Goal: Navigation & Orientation: Find specific page/section

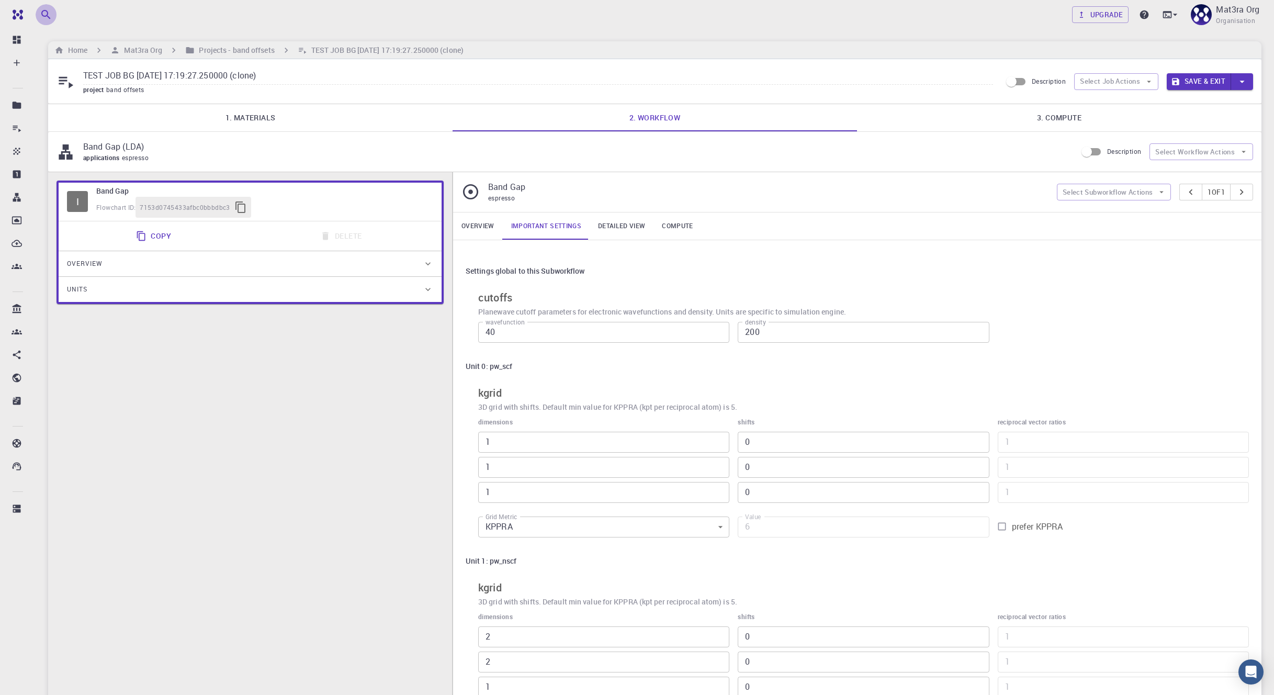
click at [51, 15] on icon "button" at bounding box center [46, 14] width 13 height 13
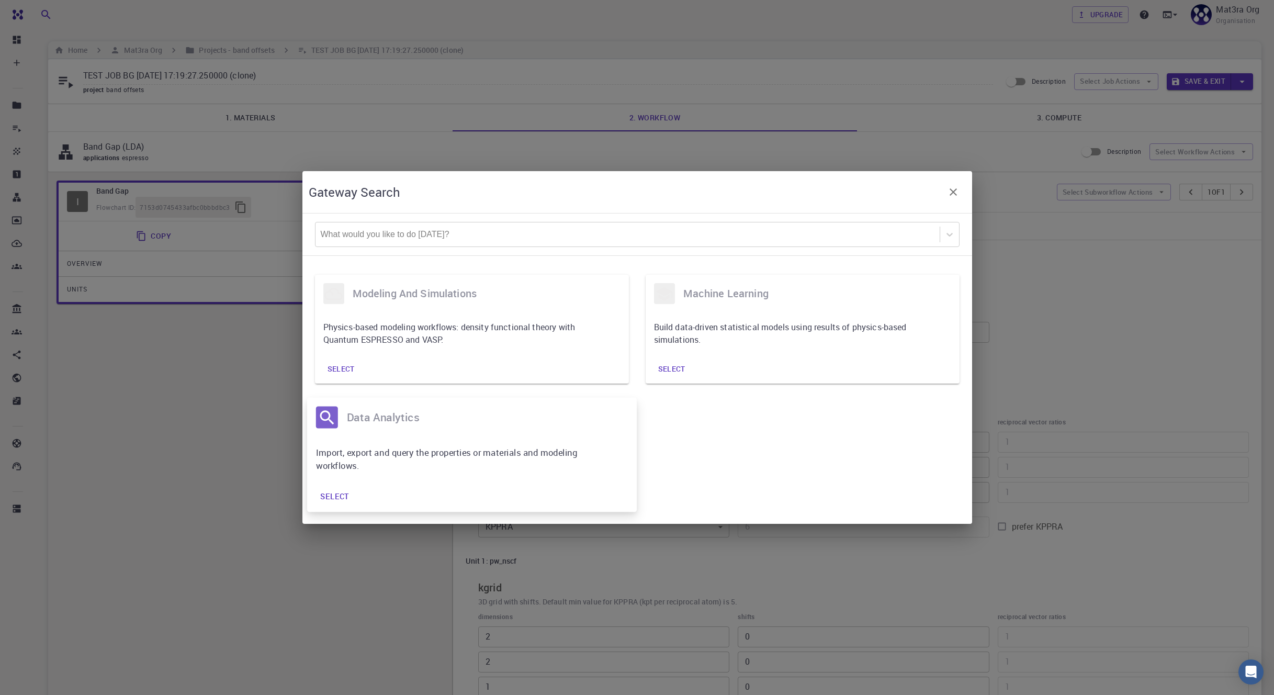
click at [496, 444] on div "Import, export and query the properties or materials and modeling workflows." at bounding box center [472, 459] width 330 height 44
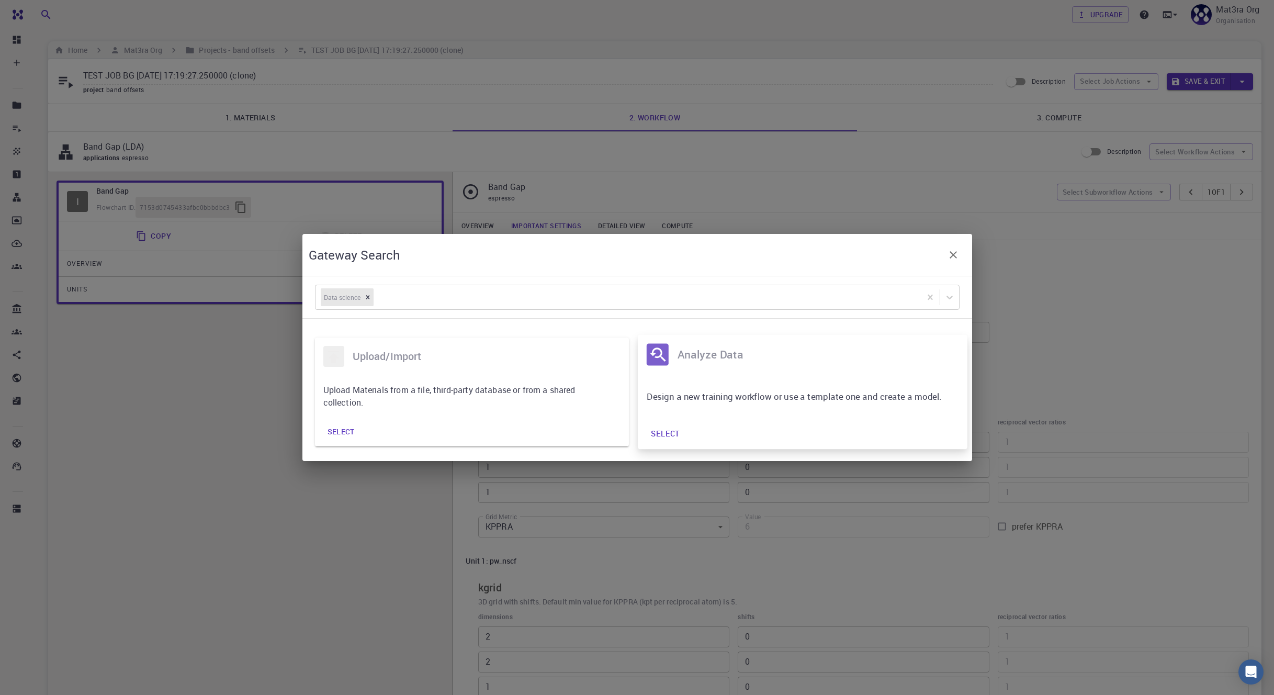
click at [739, 395] on p "Design a new training workflow or use a template one and create a model." at bounding box center [794, 396] width 297 height 13
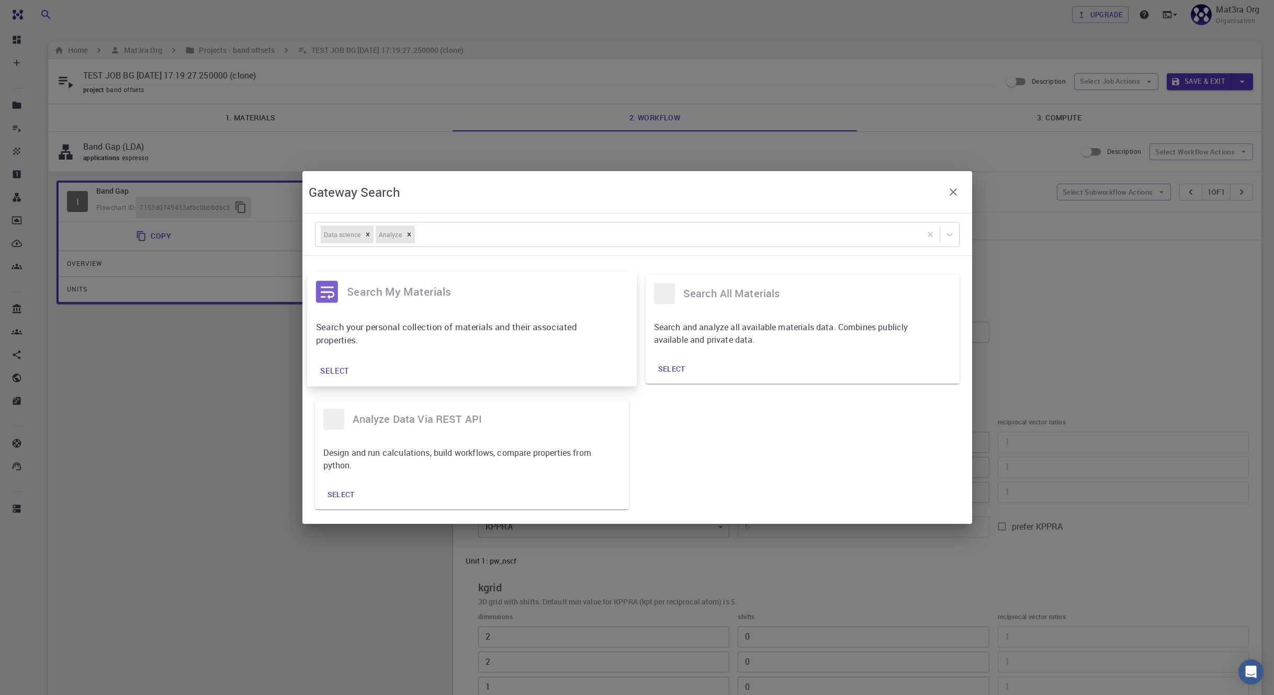
click at [505, 346] on p "Search your personal collection of materials and their associated properties." at bounding box center [463, 333] width 297 height 26
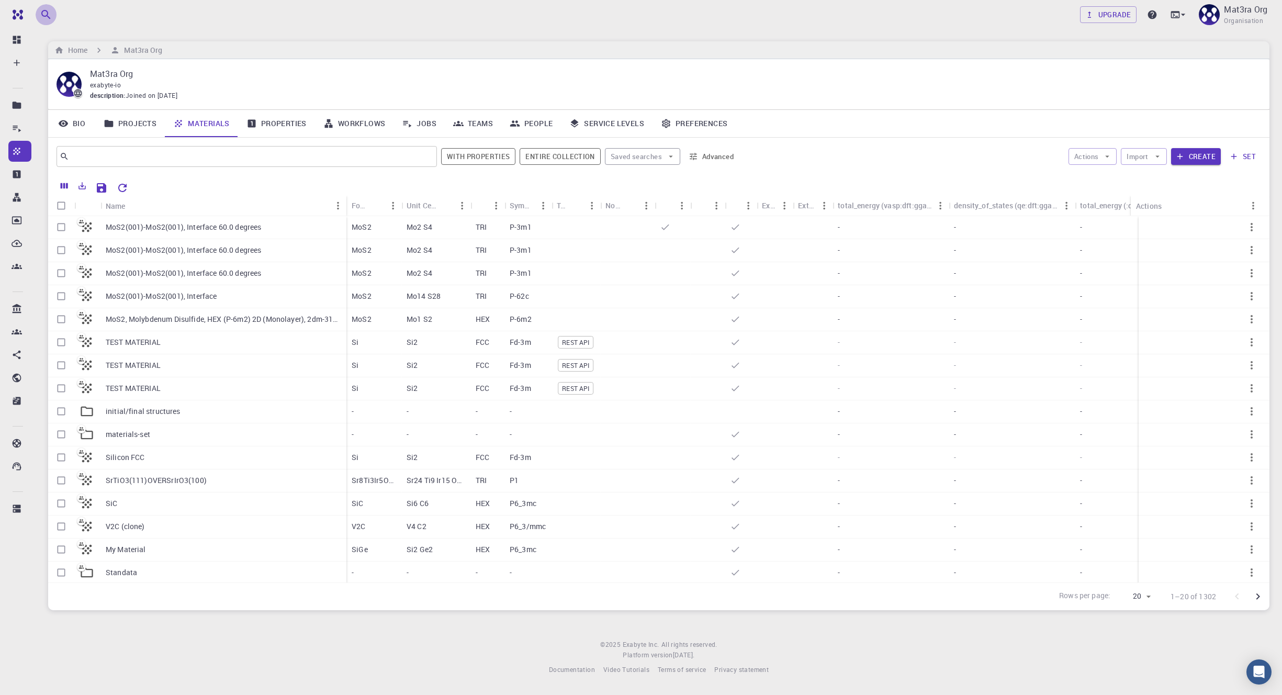
click at [50, 16] on icon "button" at bounding box center [46, 14] width 13 height 13
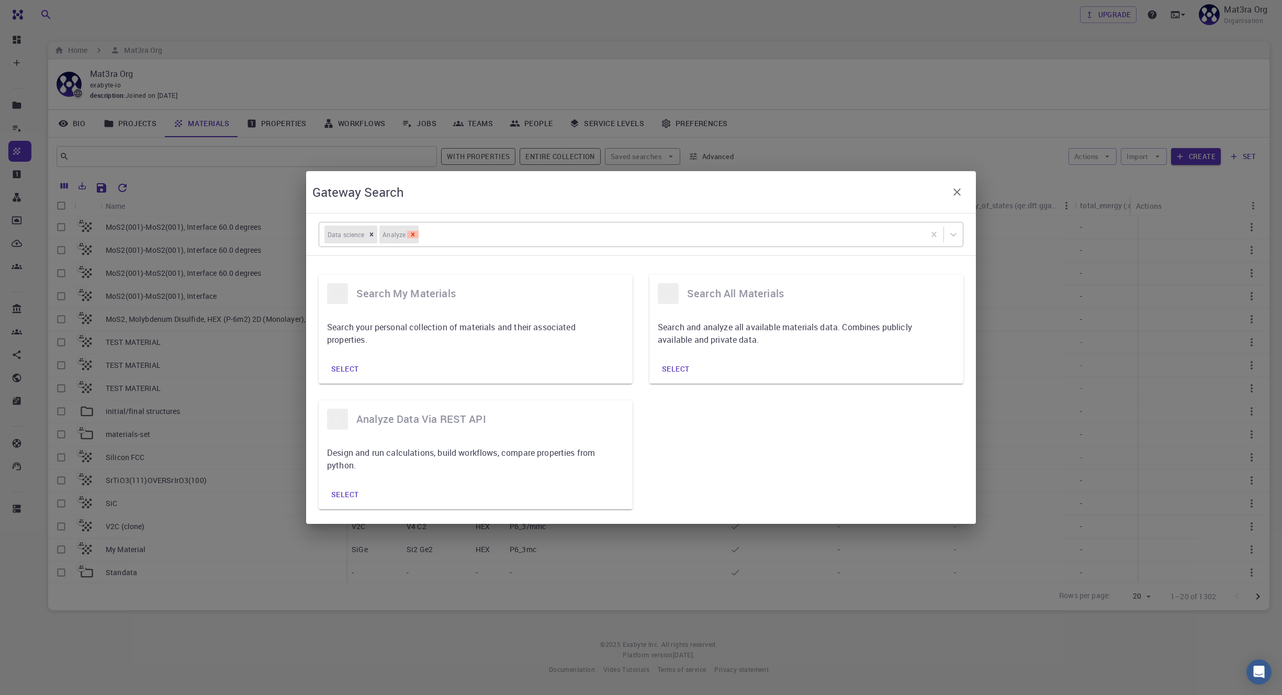
click at [413, 234] on icon "Remove [object Object]" at bounding box center [413, 234] width 4 height 4
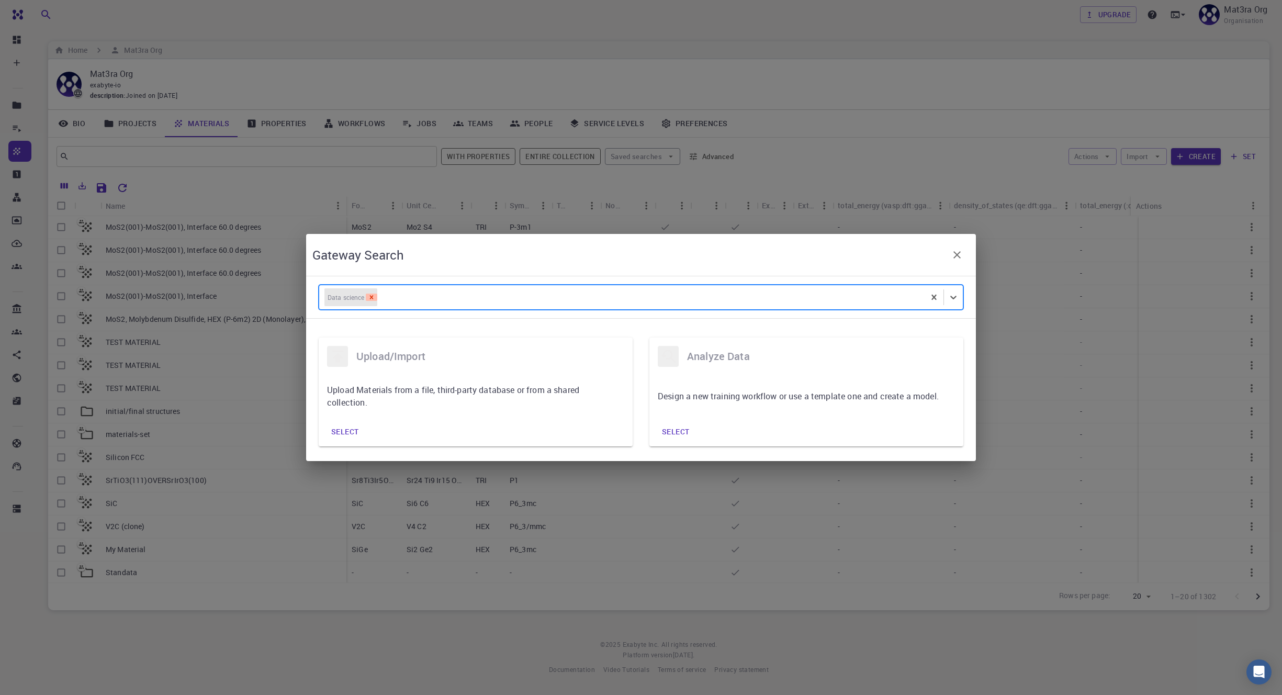
click at [371, 295] on icon "Remove [object Object]" at bounding box center [371, 297] width 7 height 7
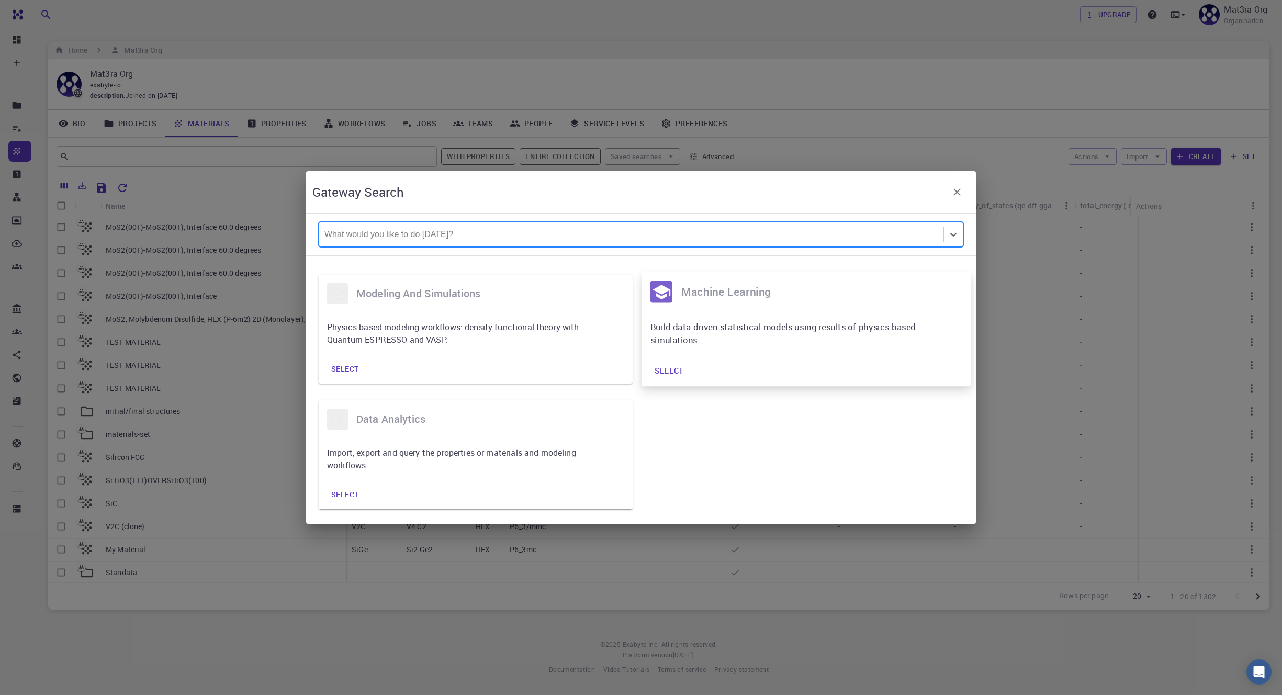
click at [779, 328] on p "Build data-driven statistical models using results of physics-based simulations." at bounding box center [798, 333] width 297 height 26
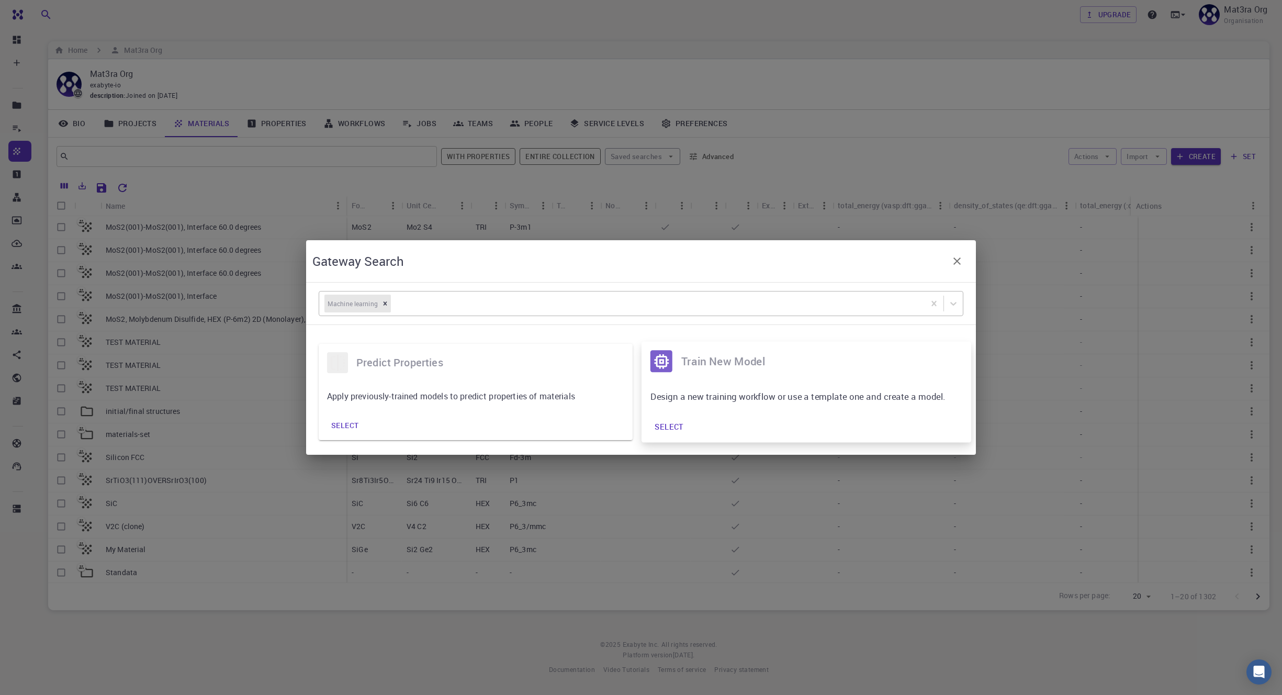
click at [769, 381] on div "Design a new training workflow or use a template one and create a model." at bounding box center [806, 396] width 330 height 31
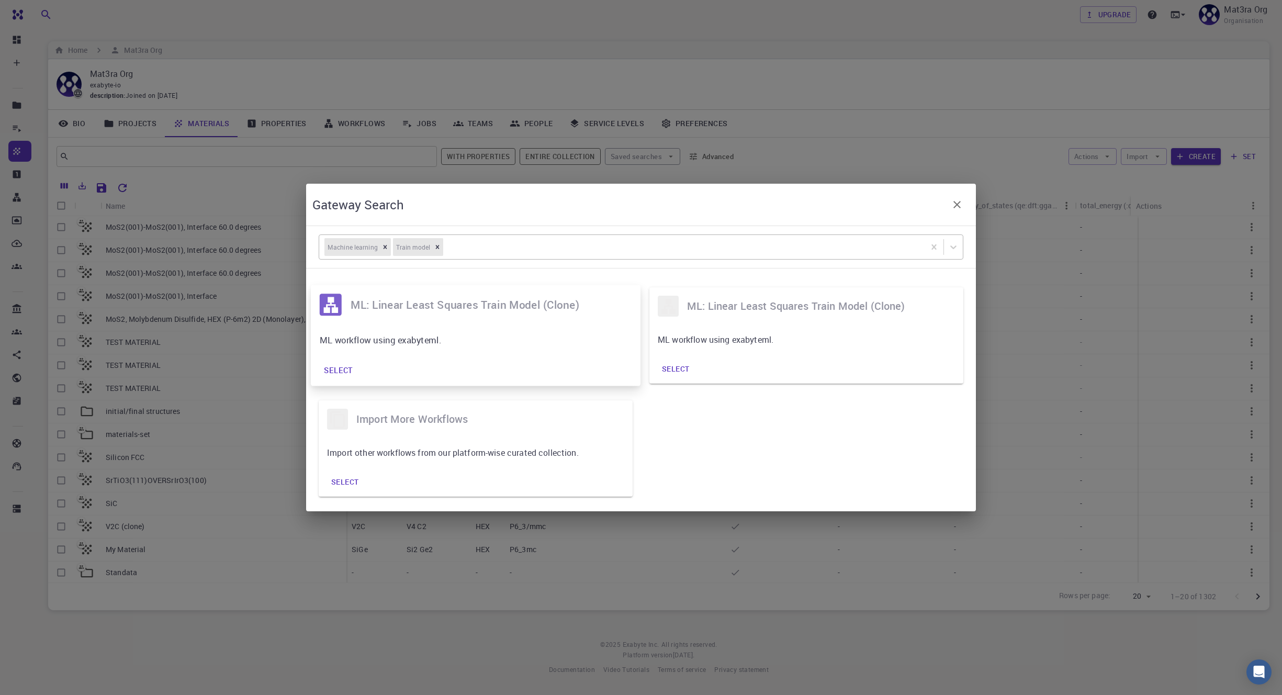
click at [525, 339] on p "ML workflow using exabyteml." at bounding box center [468, 339] width 297 height 13
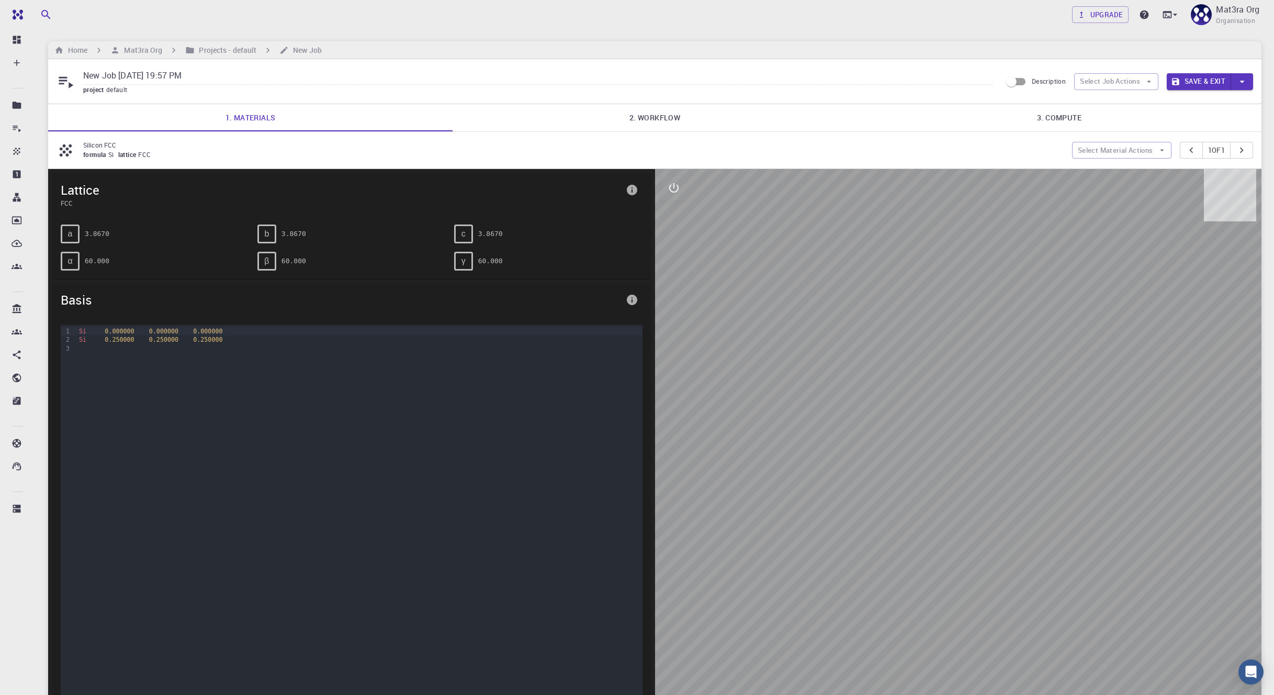
click at [667, 121] on link "2. Workflow" at bounding box center [655, 117] width 404 height 27
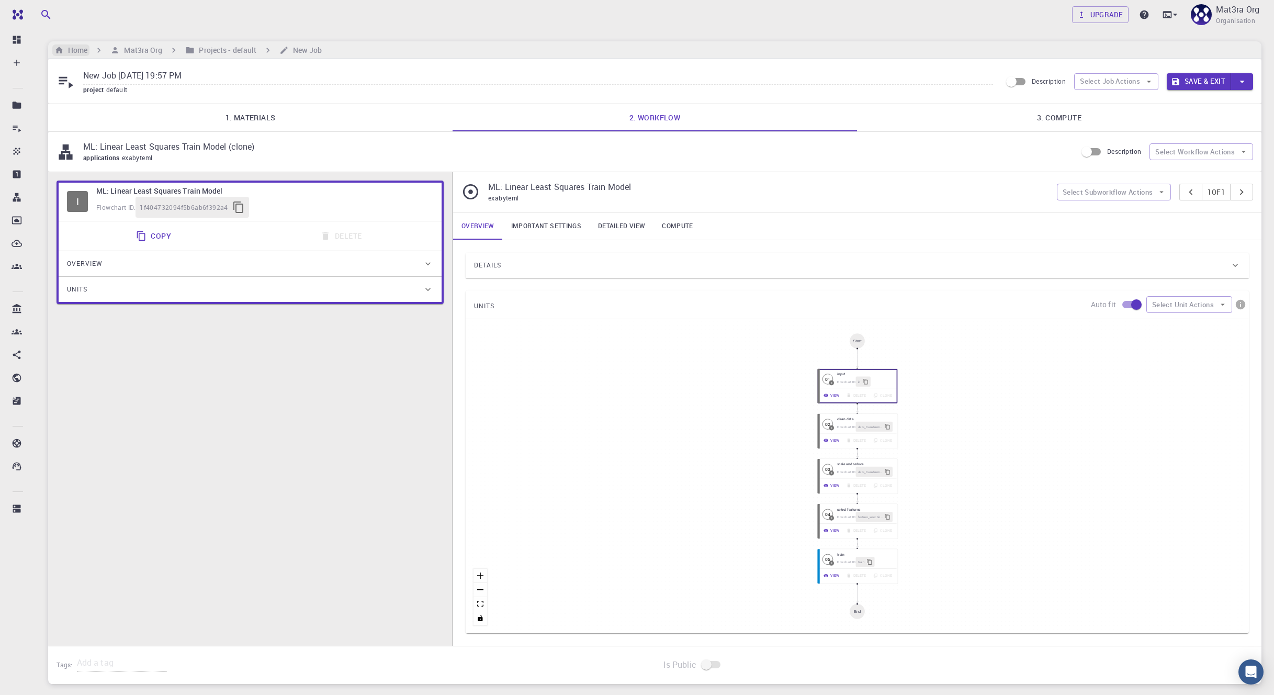
click at [75, 54] on h6 "Home" at bounding box center [76, 50] width 24 height 12
